Goal: Browse casually: Explore the website without a specific task or goal

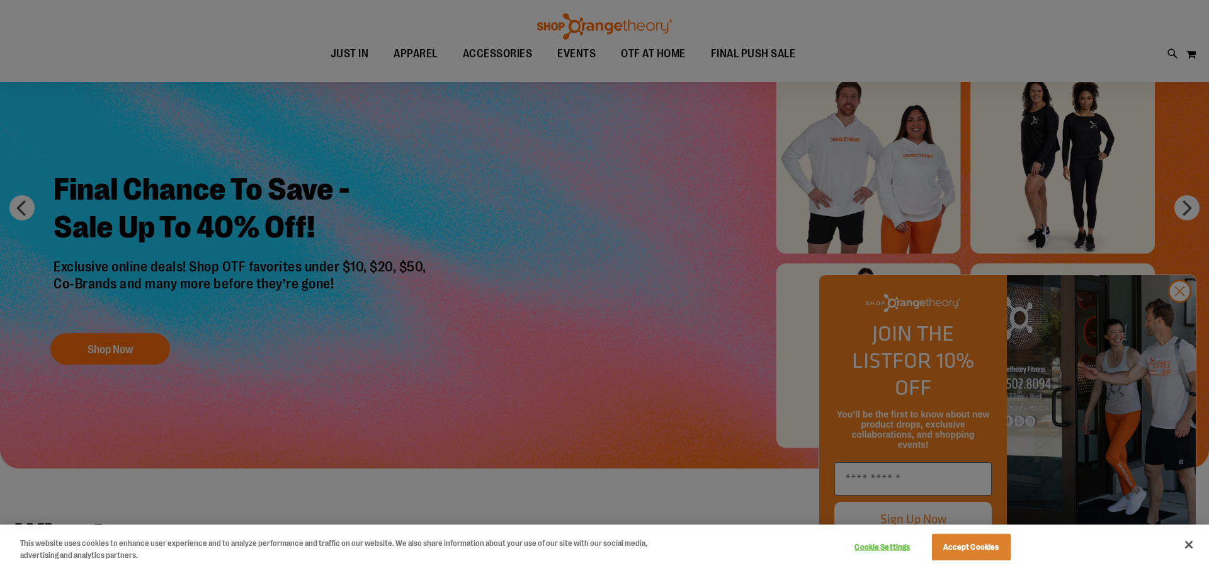
scroll to position [91, 0]
click at [974, 549] on button "Accept Cookies" at bounding box center [971, 547] width 79 height 26
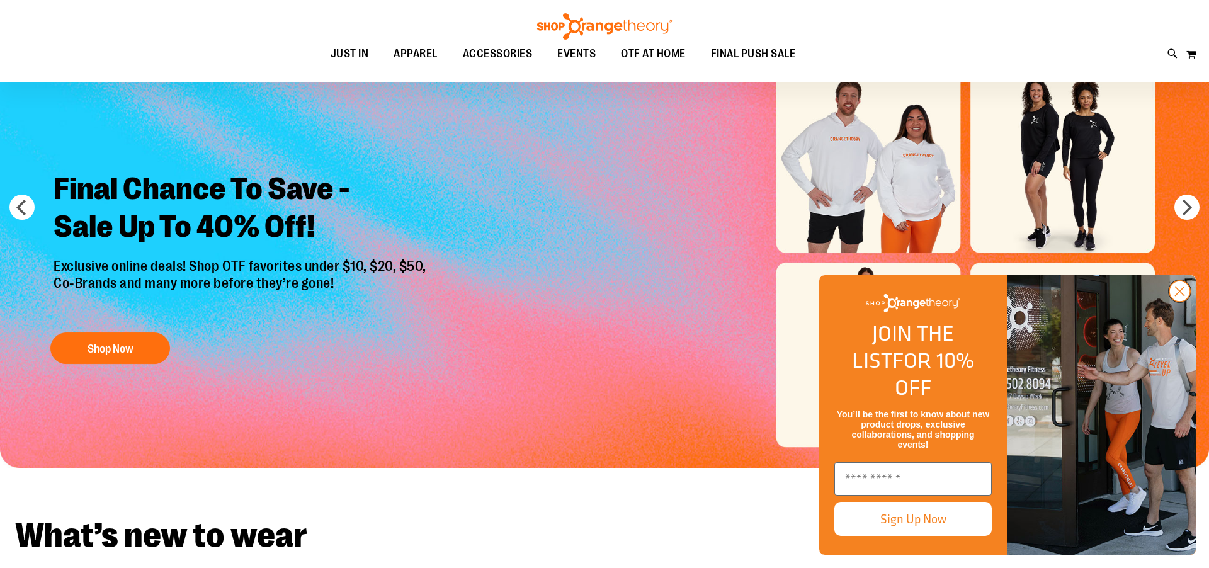
click at [1177, 302] on circle "Close dialog" at bounding box center [1179, 291] width 21 height 21
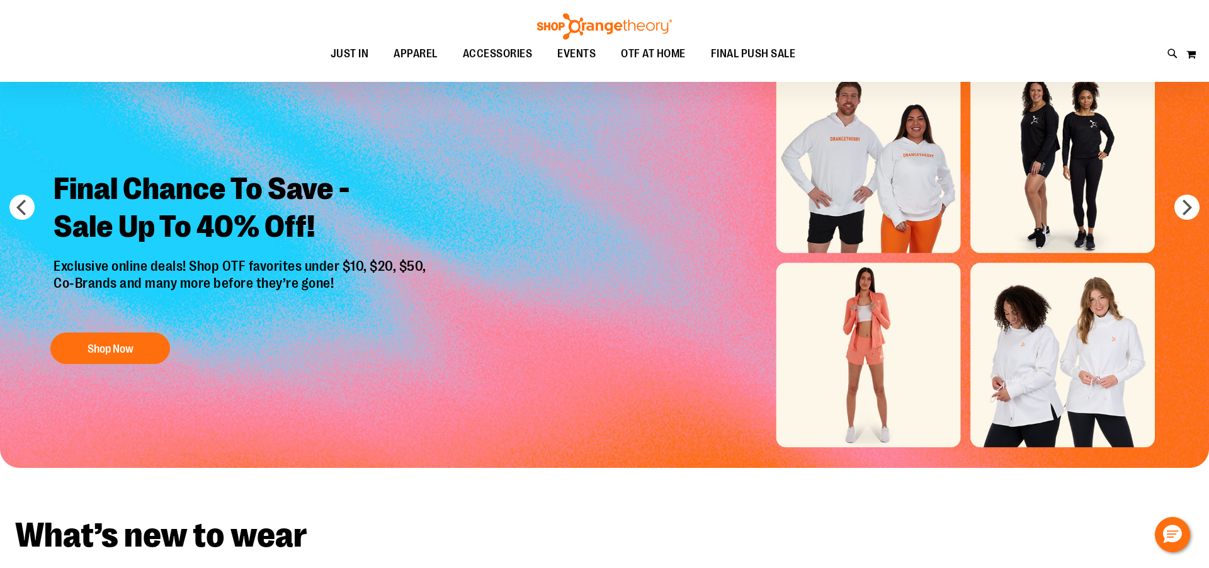
scroll to position [0, 0]
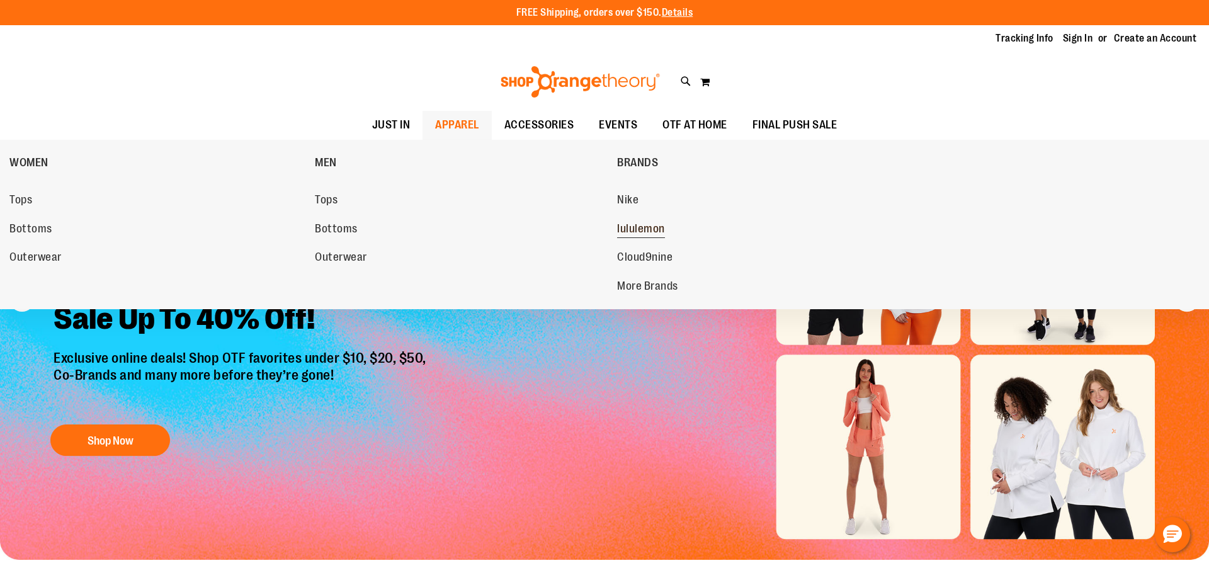
click at [657, 228] on span "lululemon" at bounding box center [641, 230] width 48 height 16
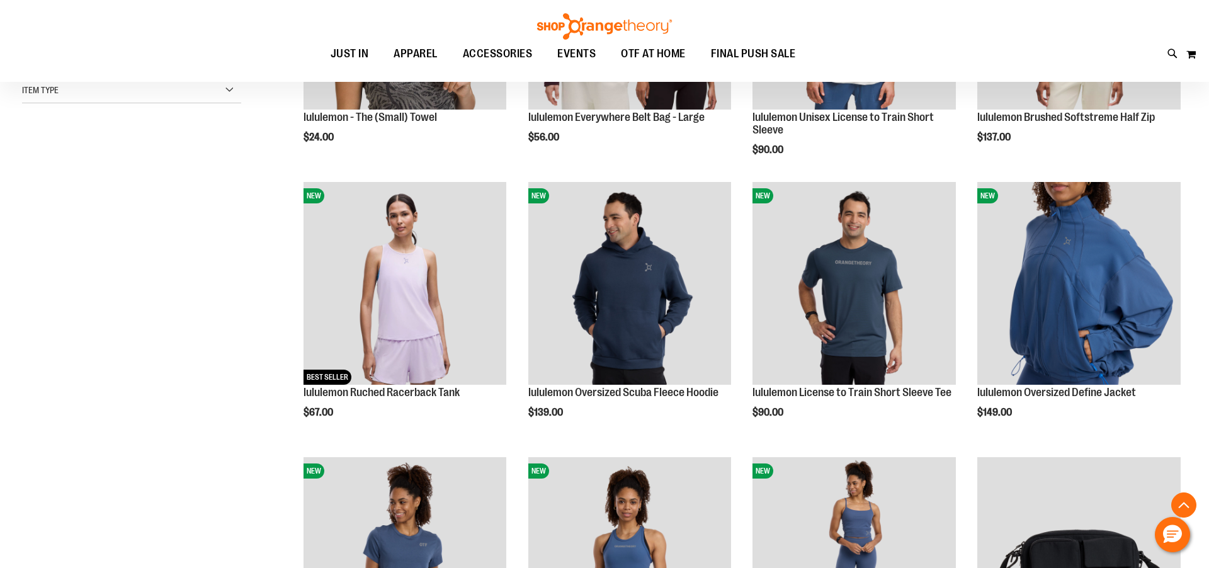
scroll to position [354, 0]
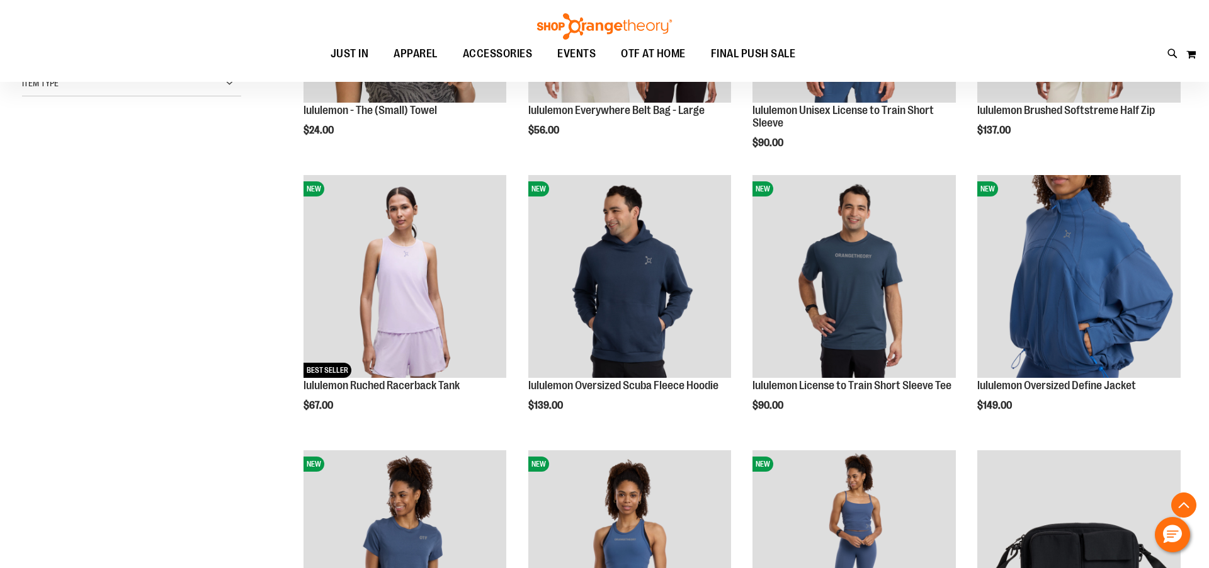
scroll to position [365, 0]
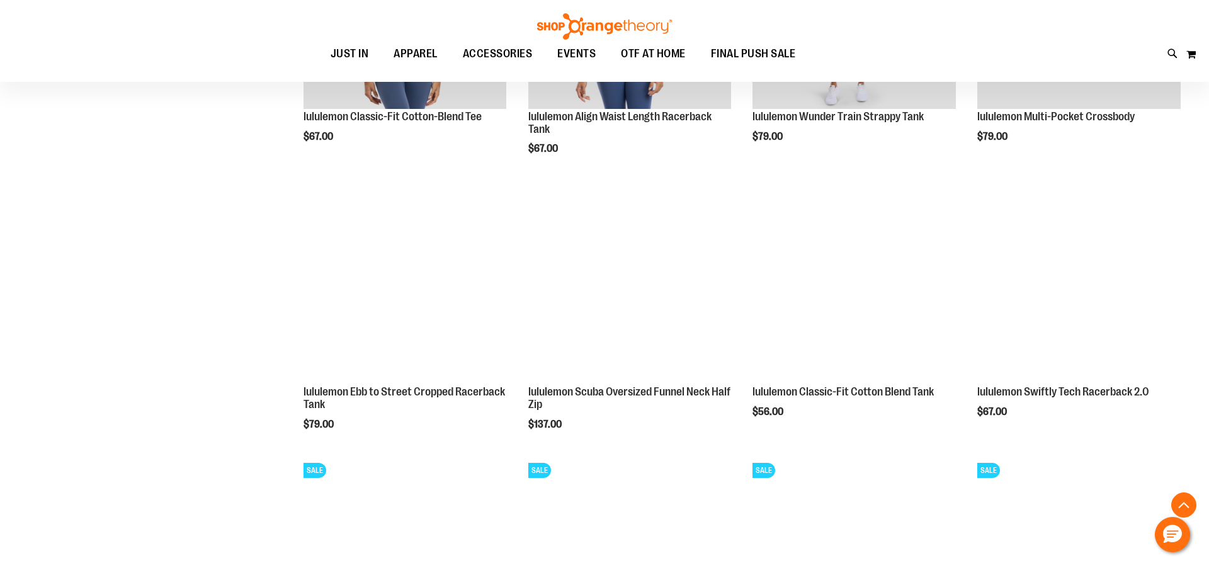
scroll to position [903, 0]
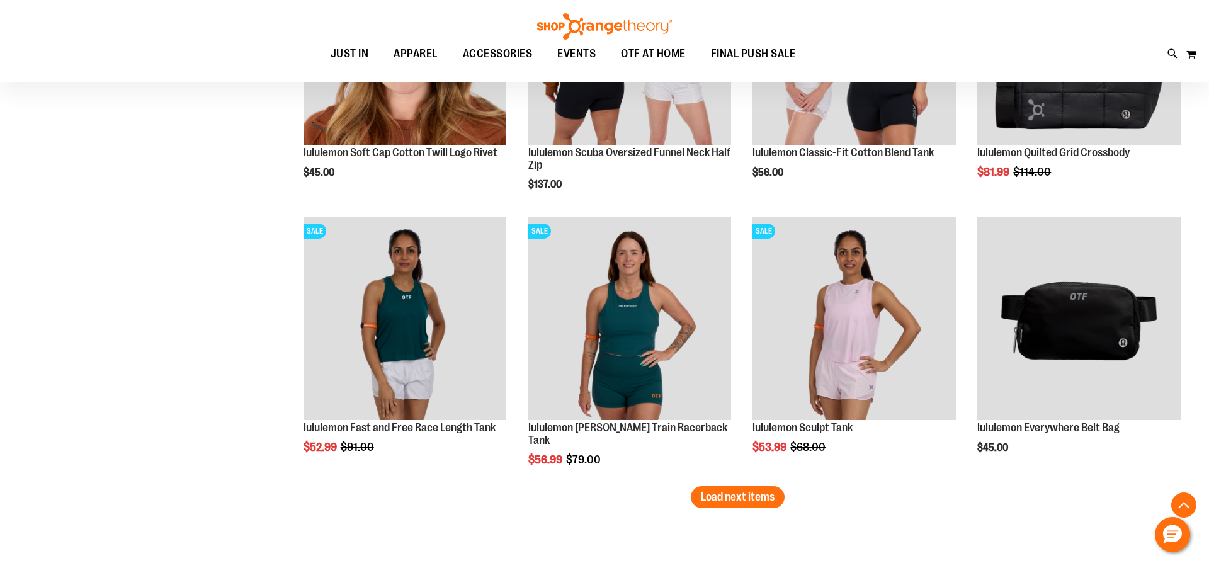
scroll to position [2250, 0]
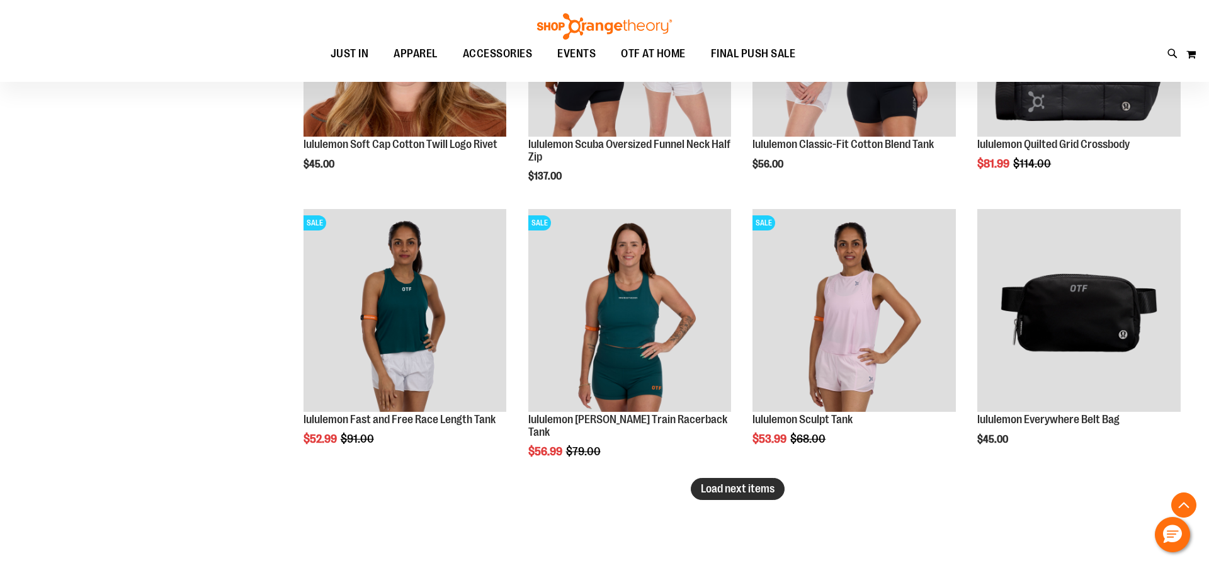
click at [733, 485] on span "Load next items" at bounding box center [738, 488] width 74 height 13
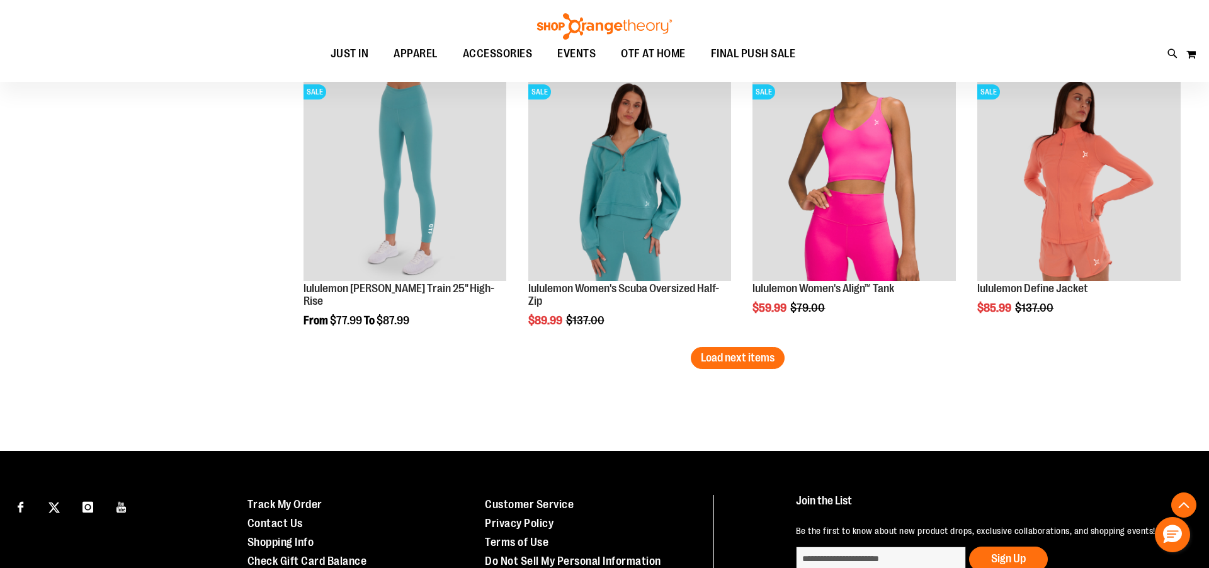
scroll to position [3209, 0]
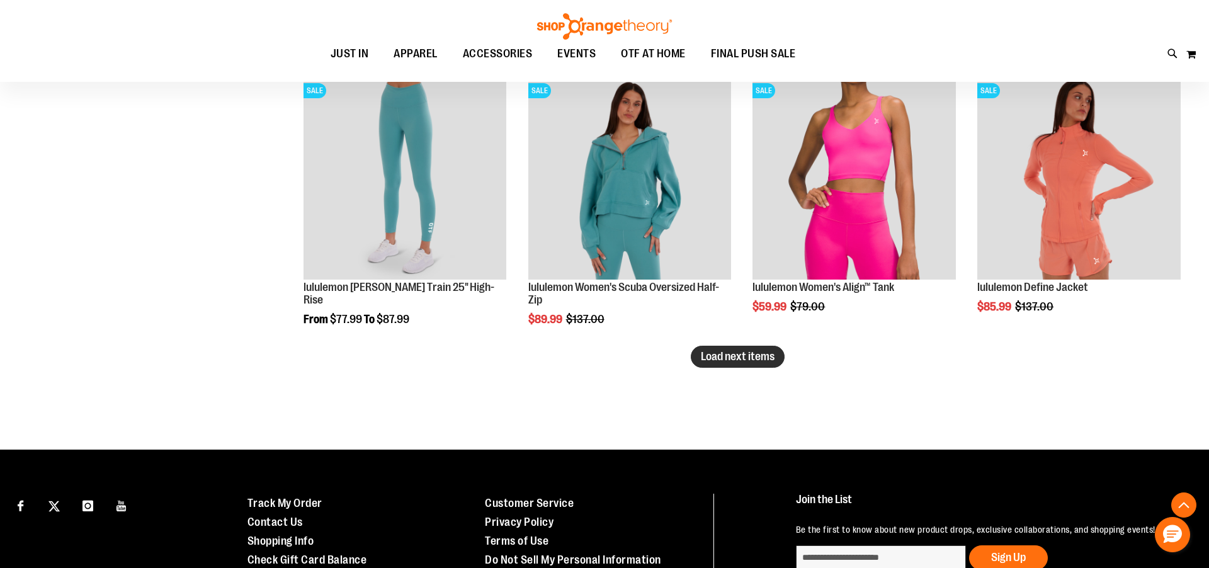
click at [760, 365] on button "Load next items" at bounding box center [738, 357] width 94 height 22
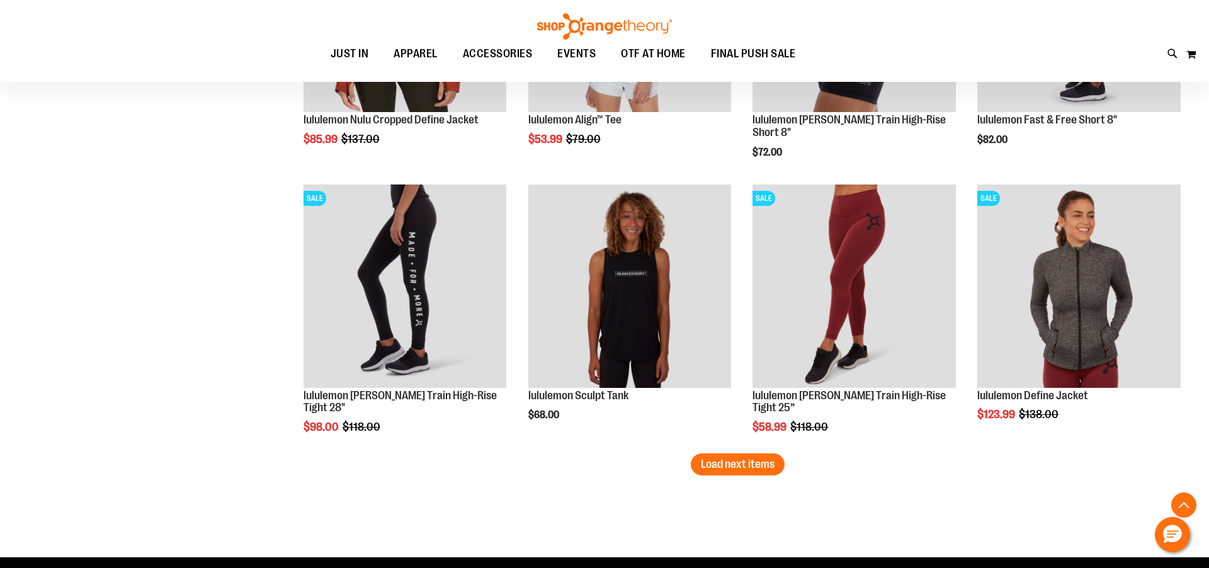
scroll to position [3927, 0]
click at [583, 56] on span "EVENTS" at bounding box center [576, 54] width 38 height 28
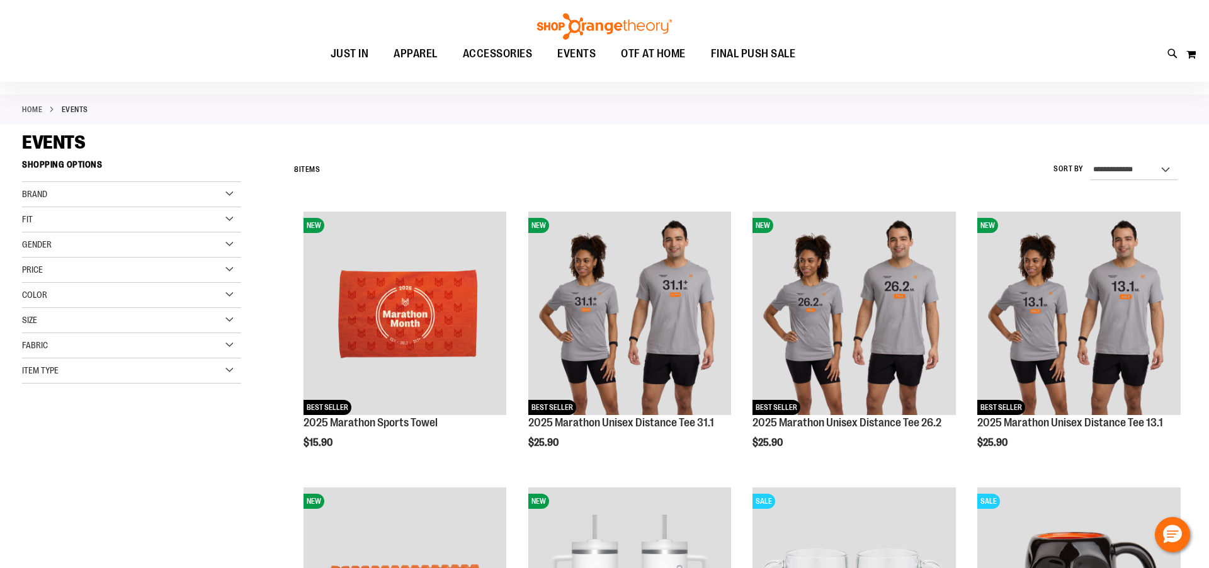
scroll to position [43, 0]
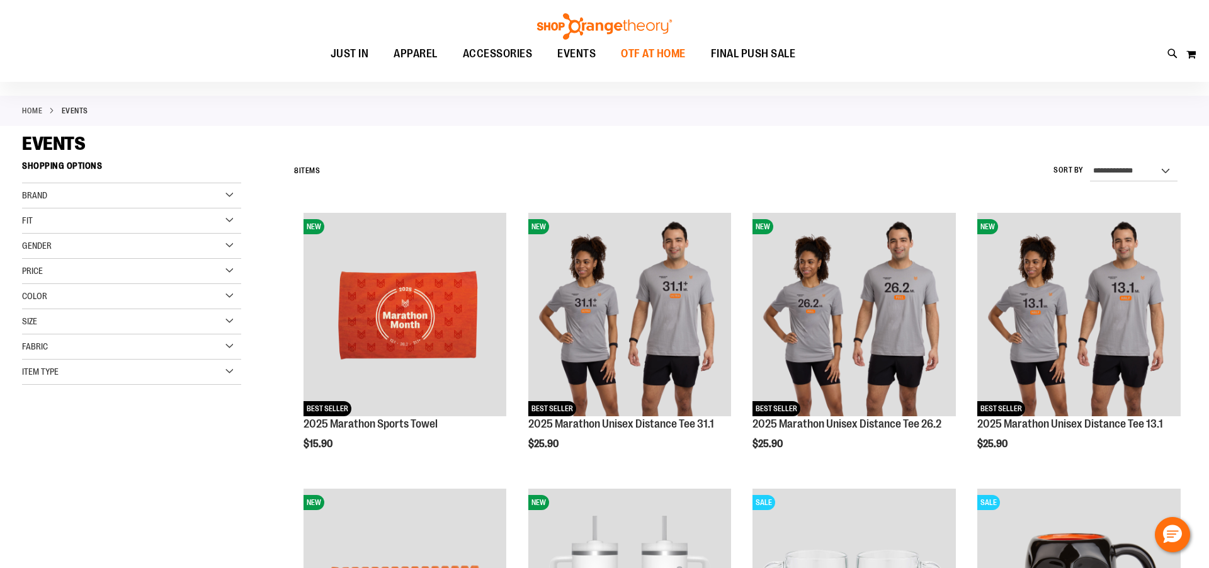
click at [635, 60] on span "OTF AT HOME" at bounding box center [653, 54] width 65 height 28
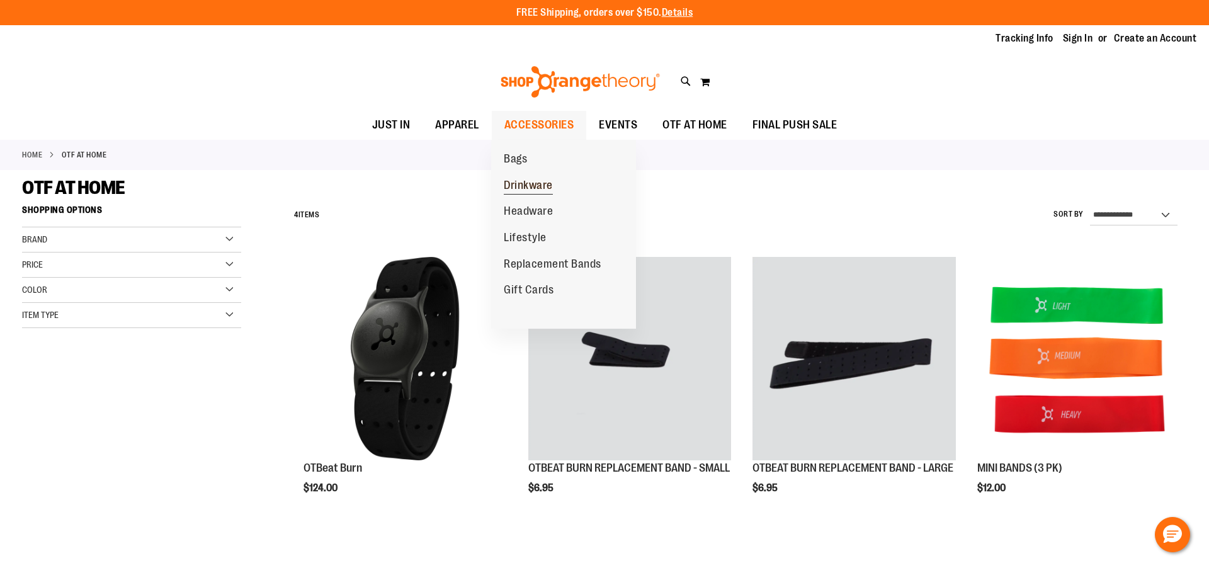
click at [517, 185] on span "Drinkware" at bounding box center [528, 187] width 49 height 16
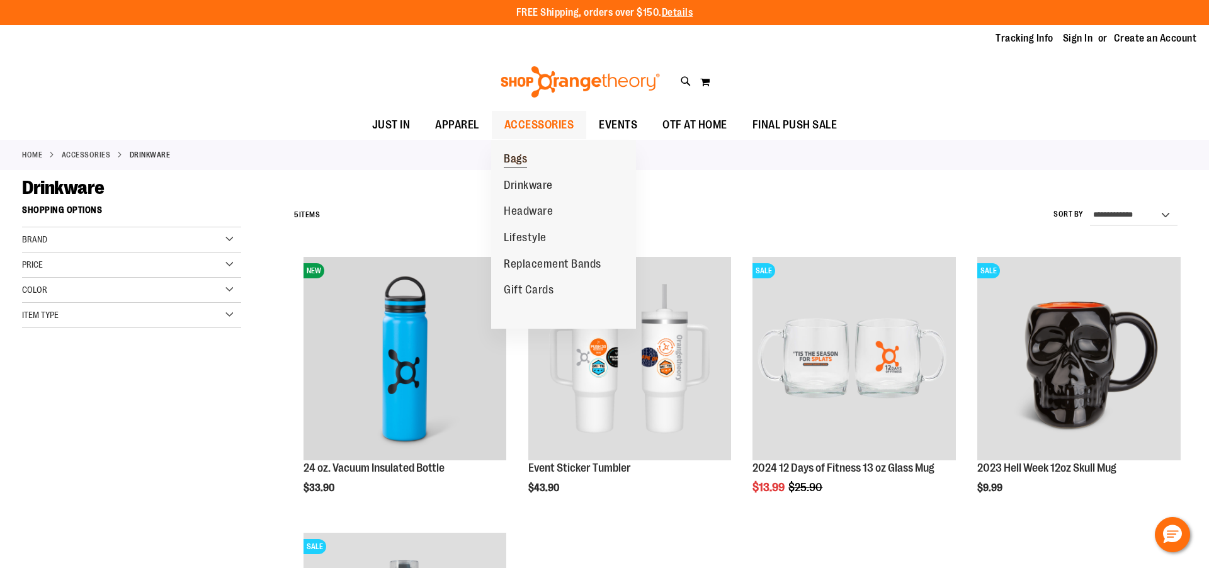
click at [521, 155] on span "Bags" at bounding box center [515, 160] width 23 height 16
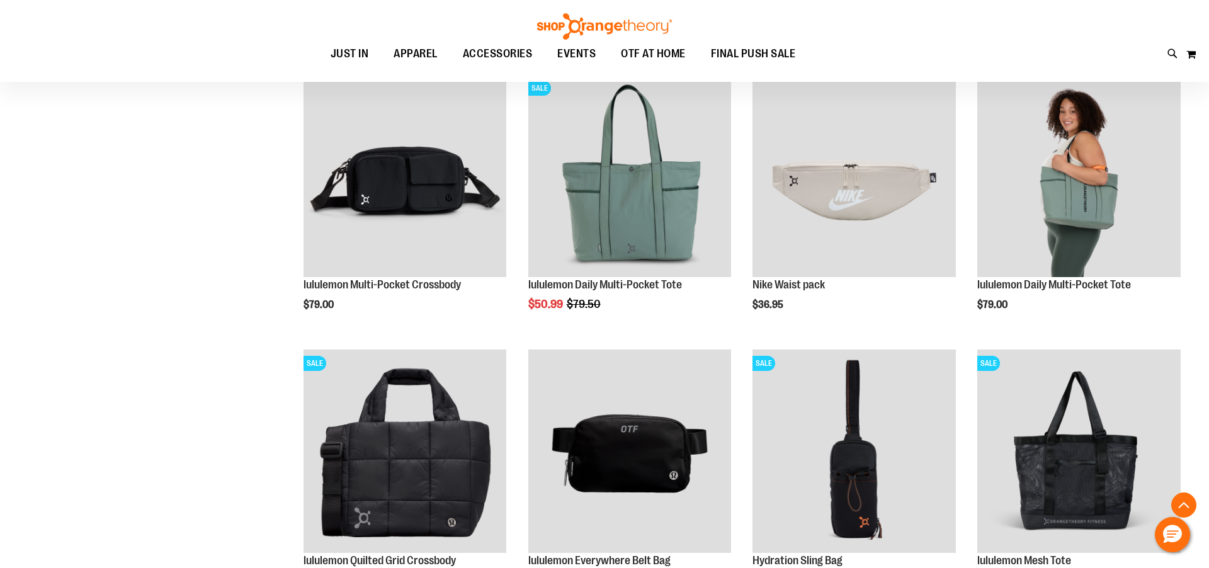
scroll to position [463, 0]
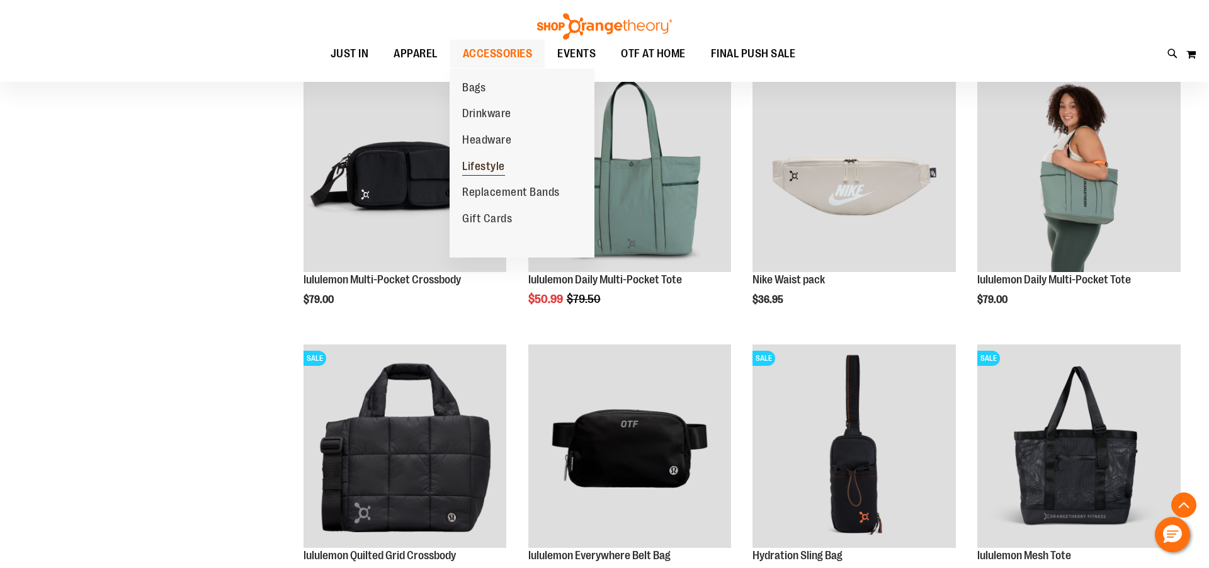
click at [507, 165] on link "Lifestyle" at bounding box center [483, 167] width 68 height 26
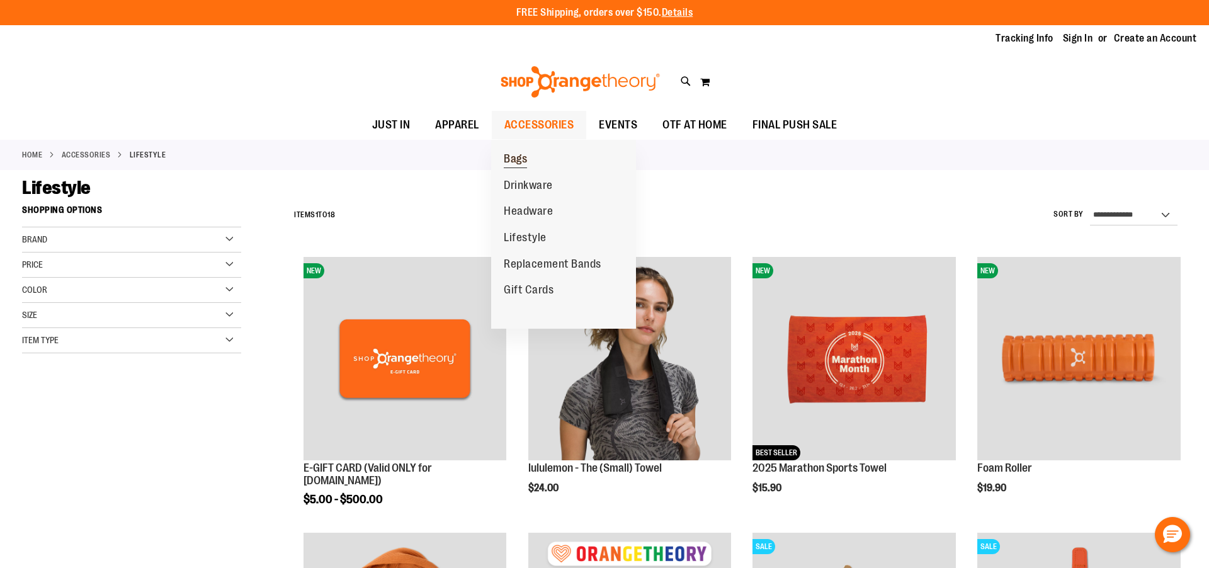
click at [521, 164] on span "Bags" at bounding box center [515, 160] width 23 height 16
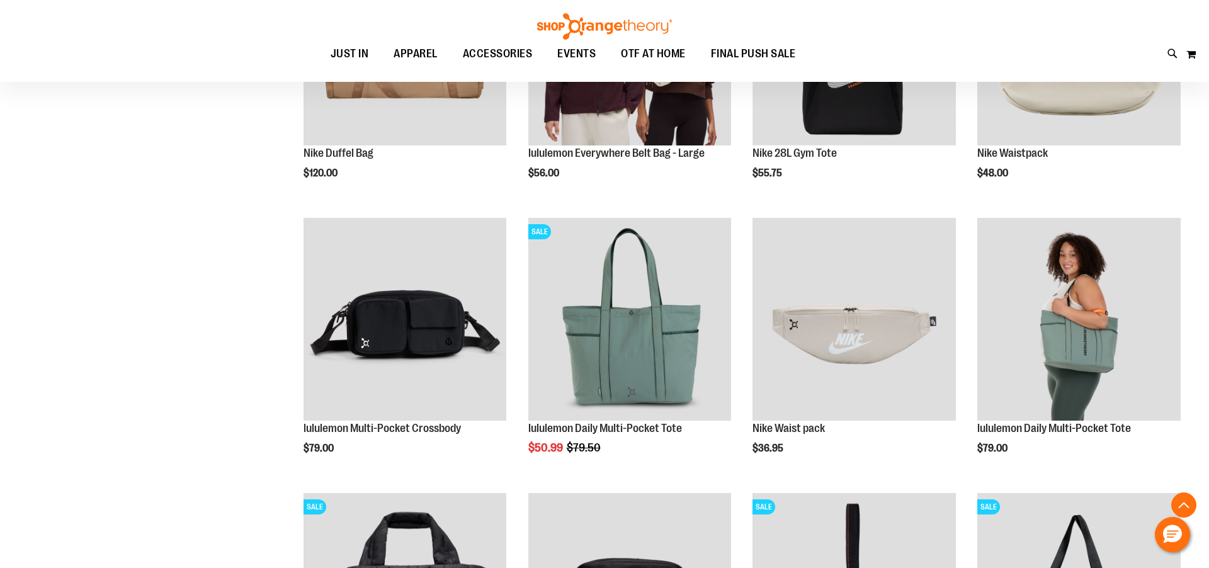
scroll to position [325, 0]
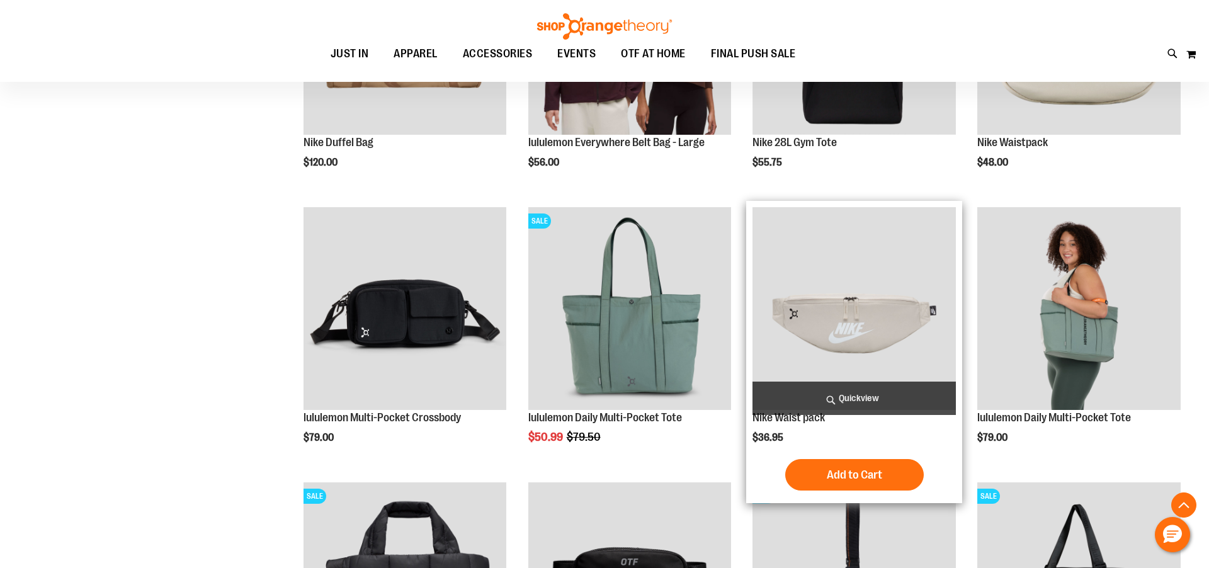
click at [872, 401] on span "Quickview" at bounding box center [853, 397] width 203 height 33
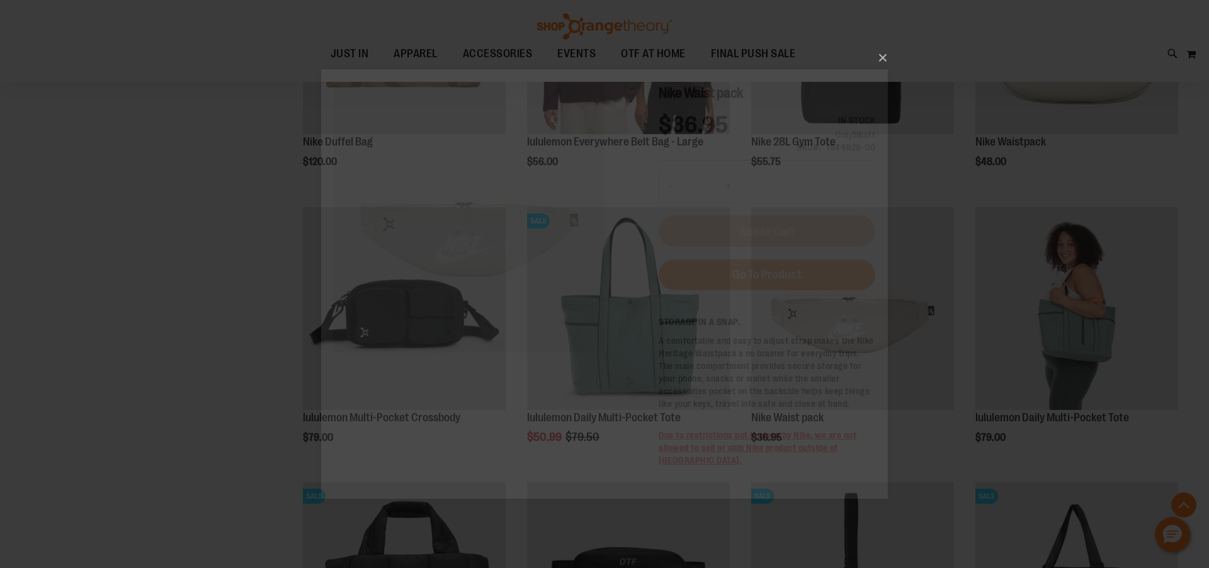
scroll to position [0, 0]
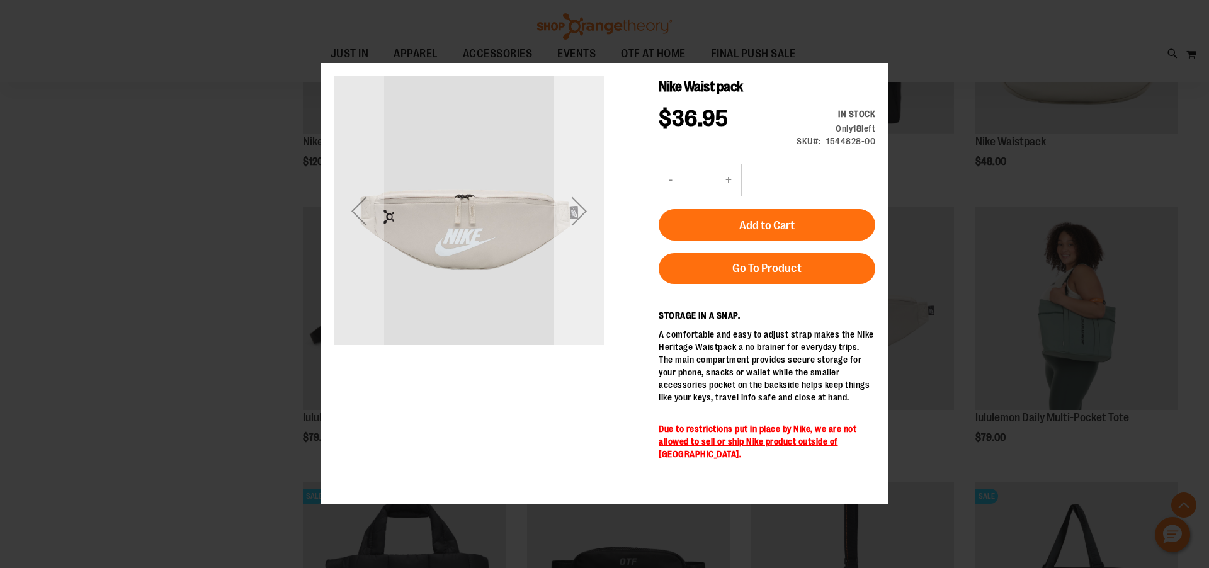
click at [579, 211] on div "Next" at bounding box center [579, 211] width 50 height 50
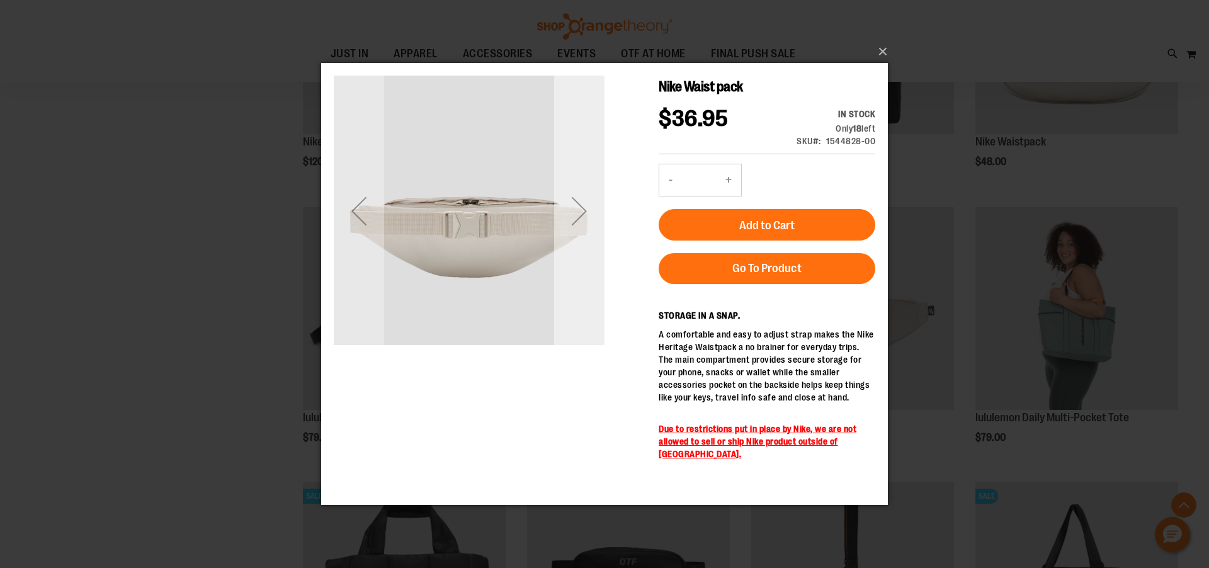
click at [579, 211] on div "Next" at bounding box center [579, 211] width 50 height 50
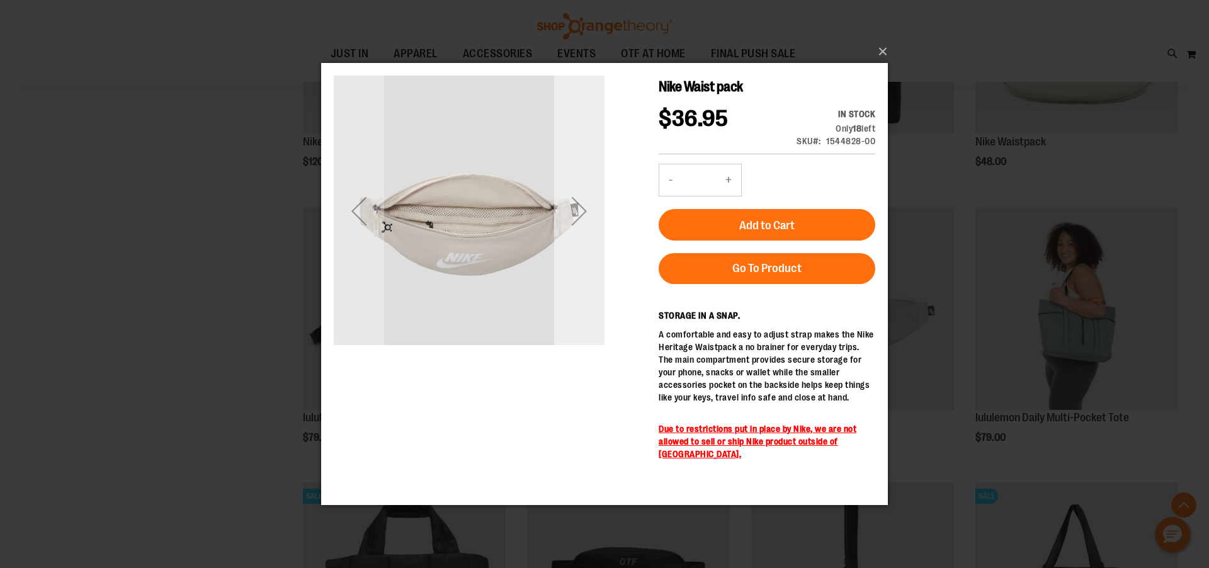
click at [579, 211] on div "Next" at bounding box center [579, 211] width 50 height 50
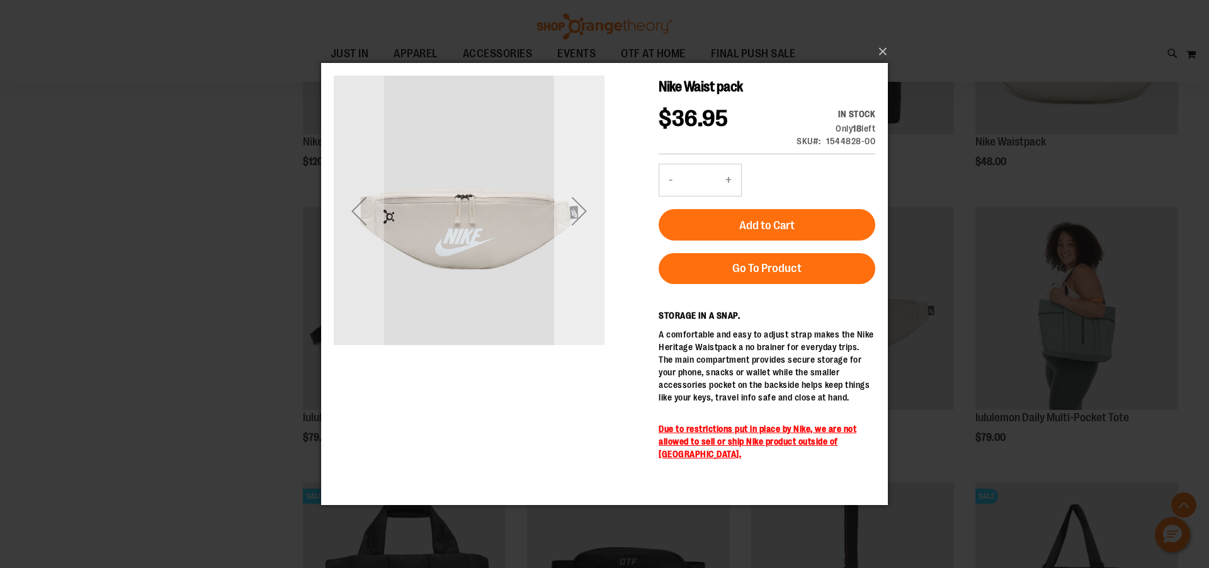
click at [579, 211] on div "Next" at bounding box center [579, 211] width 50 height 50
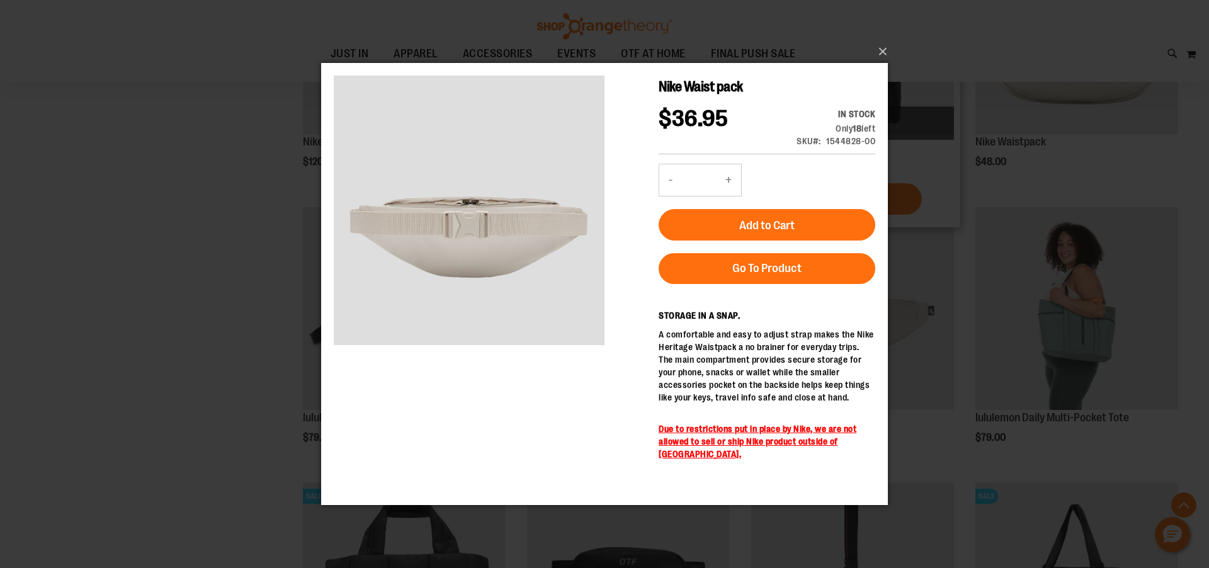
drag, startPoint x: 944, startPoint y: 167, endPoint x: 939, endPoint y: 178, distance: 11.3
click at [944, 167] on div "×" at bounding box center [604, 284] width 1209 height 568
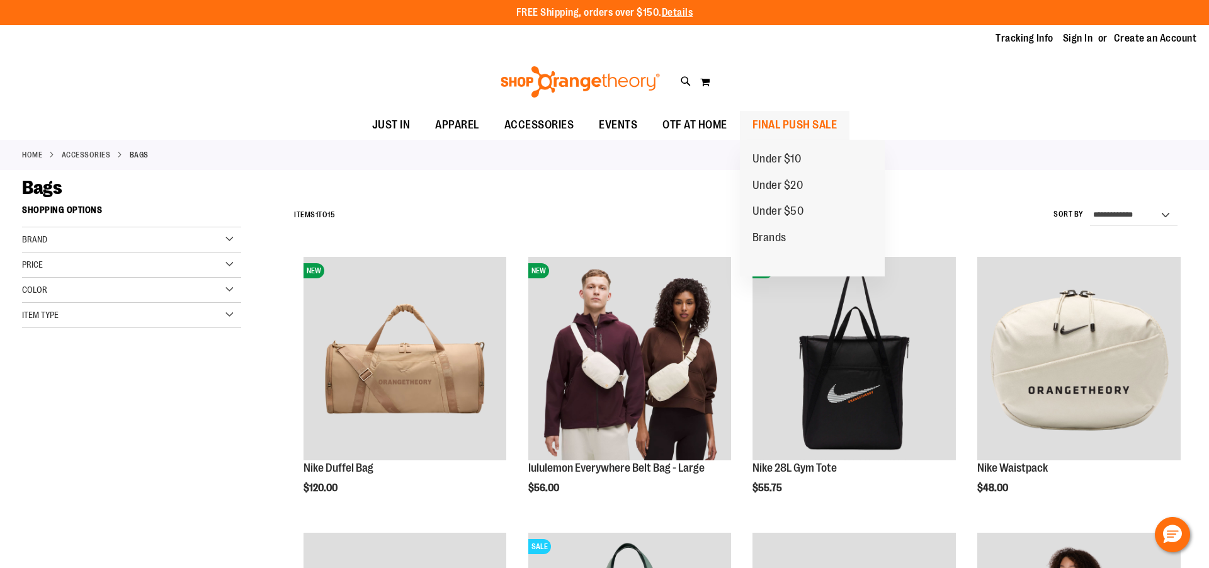
click at [794, 127] on span "FINAL PUSH SALE" at bounding box center [794, 125] width 85 height 28
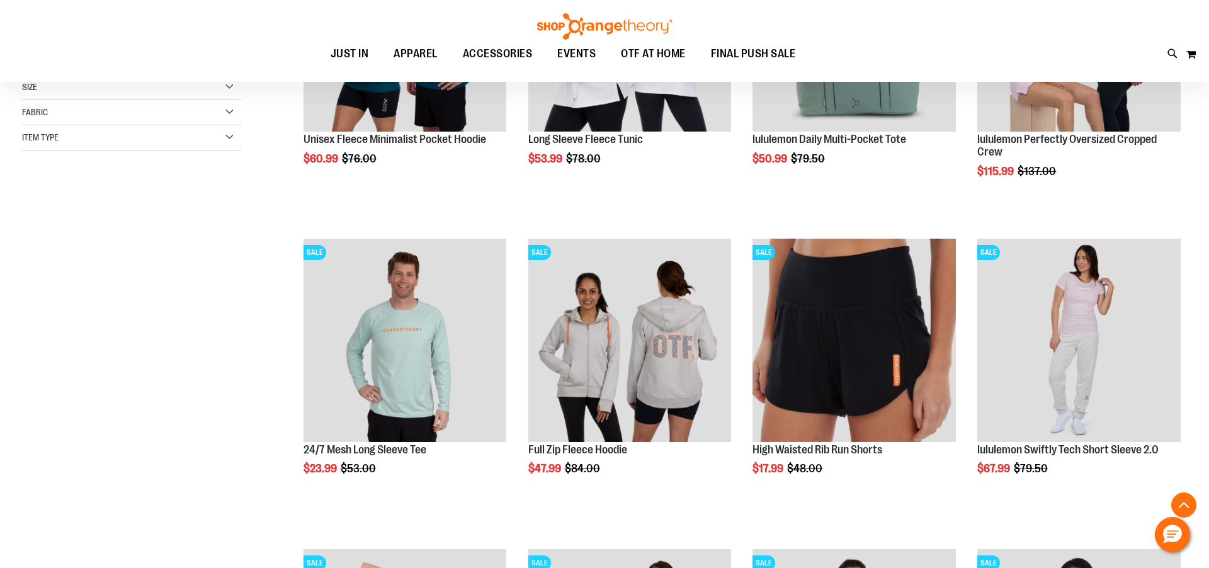
scroll to position [338, 0]
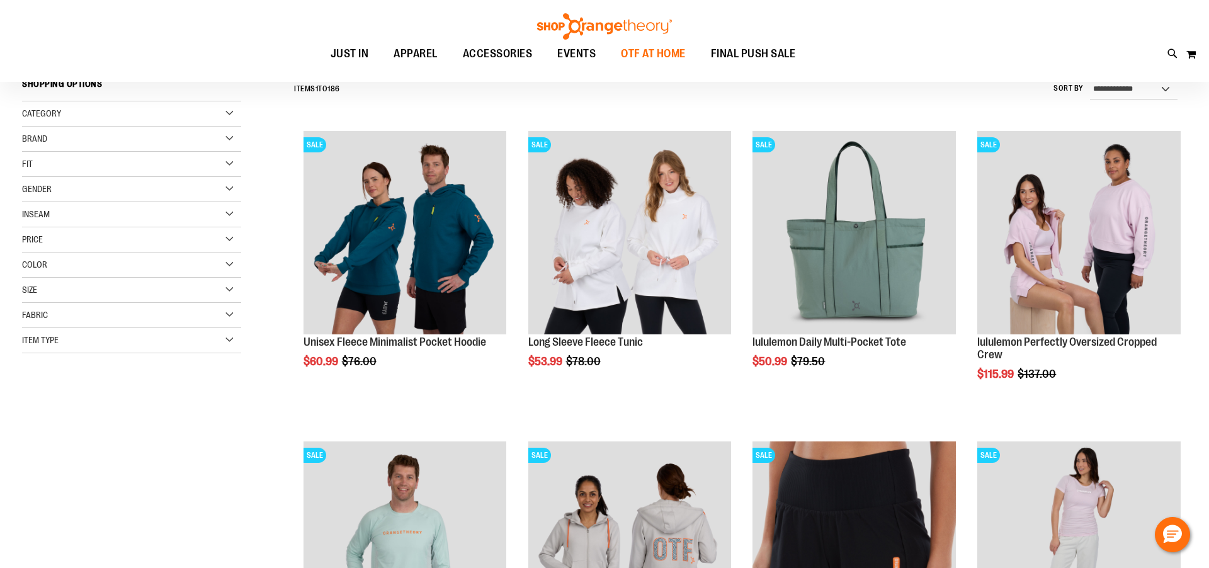
scroll to position [120, 0]
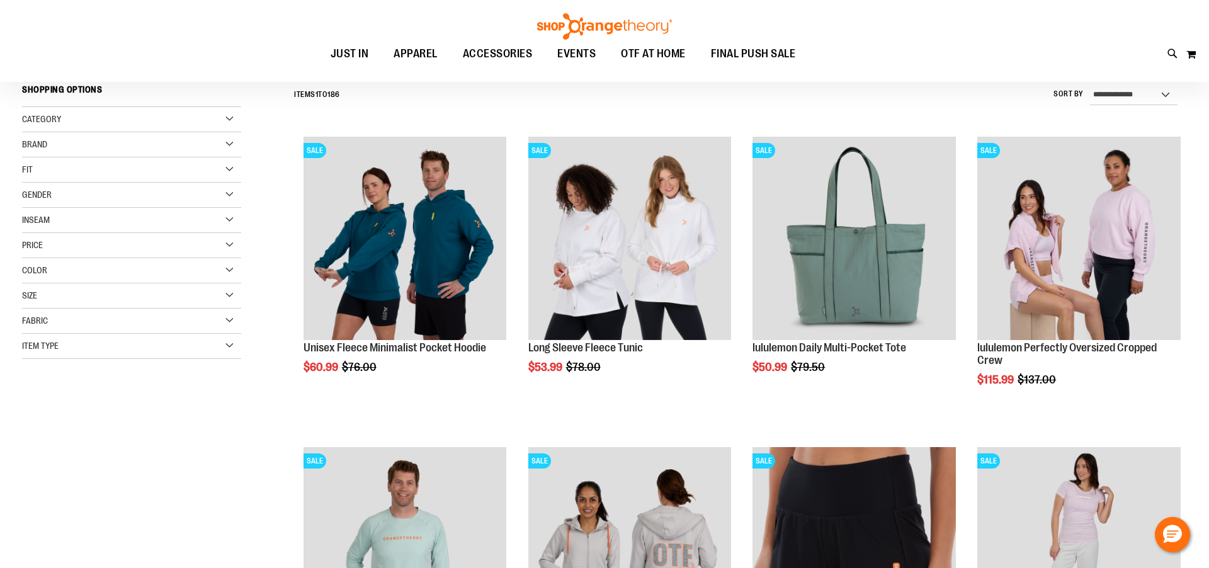
click at [633, 23] on img at bounding box center [604, 26] width 138 height 26
